Goal: Check status: Check status

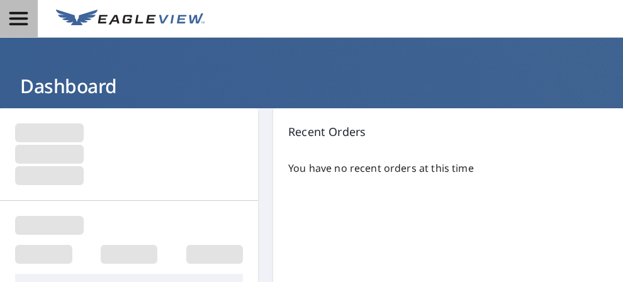
click at [24, 20] on icon "button" at bounding box center [19, 19] width 22 height 22
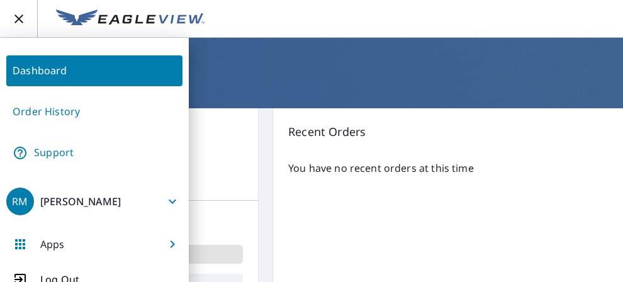
click at [48, 113] on link "Order History" at bounding box center [94, 111] width 176 height 31
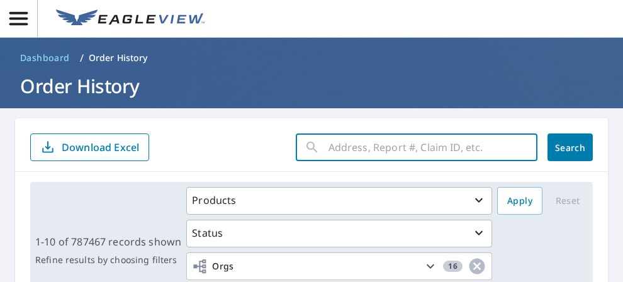
click at [407, 159] on input "text" at bounding box center [433, 147] width 209 height 35
paste input "0689x197v"
type input "0689x197v"
click at [551, 154] on button "Search" at bounding box center [570, 147] width 45 height 28
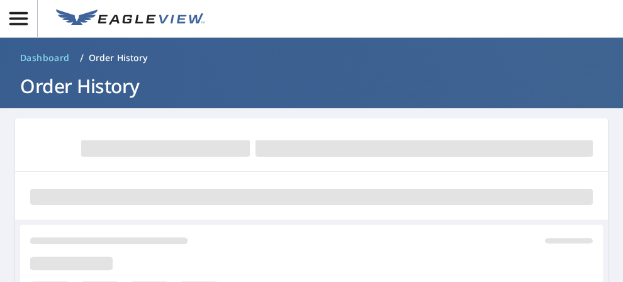
scroll to position [63, 0]
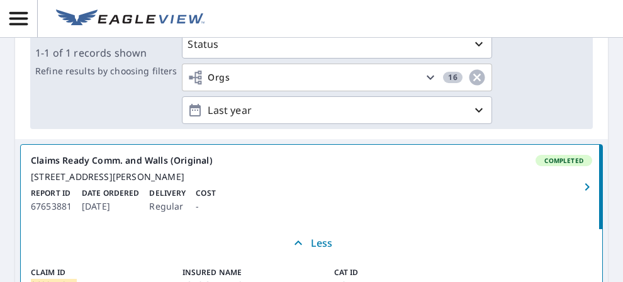
scroll to position [252, 0]
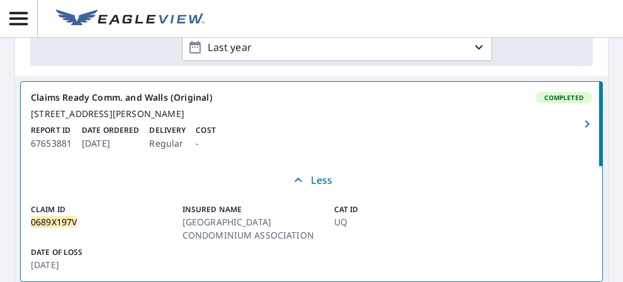
click at [597, 70] on main "0689x197v ​ Search Download Excel 1-1 of 1 records shown Refine results by choo…" at bounding box center [311, 76] width 623 height 441
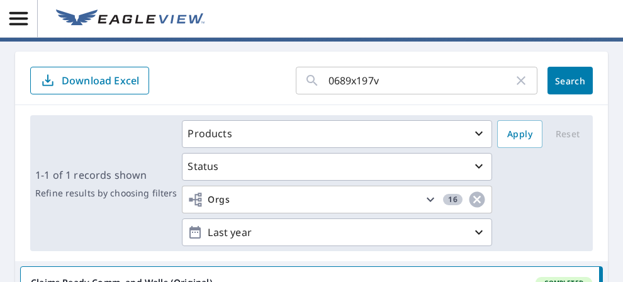
scroll to position [130, 0]
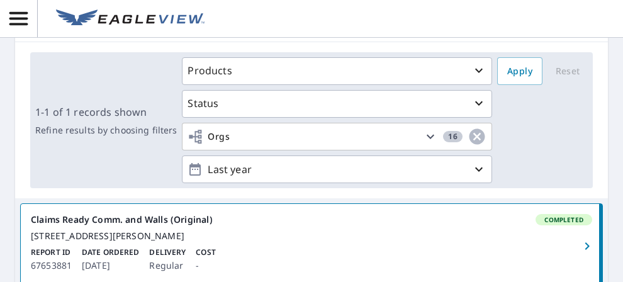
click at [597, 75] on main "0689x197v ​ Search Download Excel 1-1 of 1 records shown Refine results by choo…" at bounding box center [311, 199] width 623 height 441
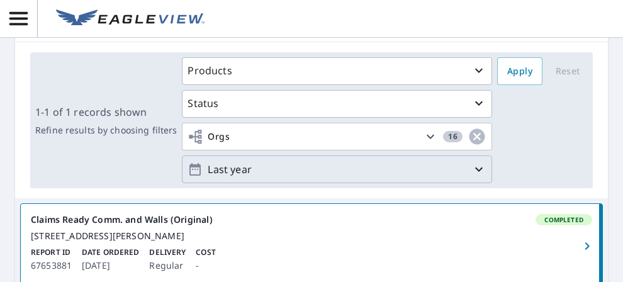
scroll to position [4, 0]
